Goal: Use online tool/utility: Utilize a website feature to perform a specific function

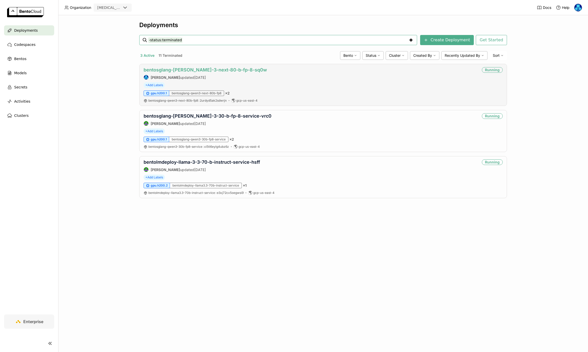
click at [190, 69] on link "bentosglang-[PERSON_NAME]-3-next-80-b-fp-8-sq0w" at bounding box center [205, 69] width 123 height 5
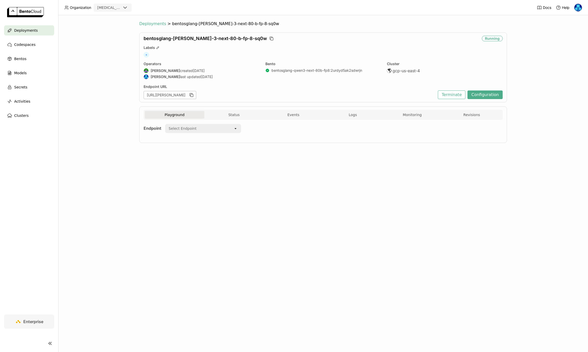
click at [152, 24] on span "Deployments" at bounding box center [152, 23] width 27 height 5
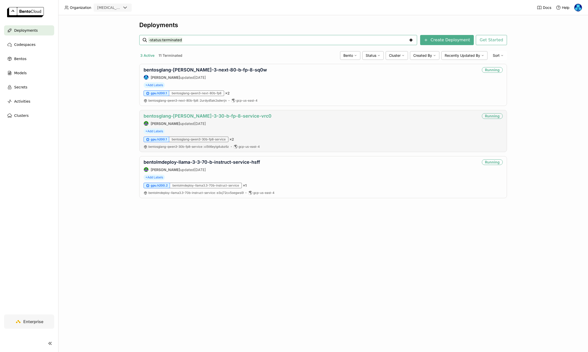
click at [215, 115] on link "bentosglang-[PERSON_NAME]-3-30-b-fp-8-service-vrc0" at bounding box center [208, 115] width 128 height 5
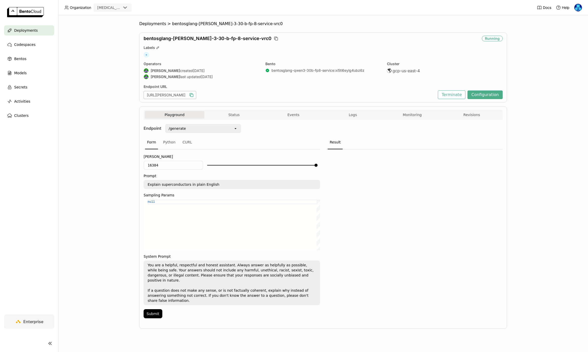
click at [194, 93] on icon "button" at bounding box center [191, 94] width 5 height 5
click at [193, 94] on icon "button" at bounding box center [192, 95] width 3 height 3
